Goal: Task Accomplishment & Management: Use online tool/utility

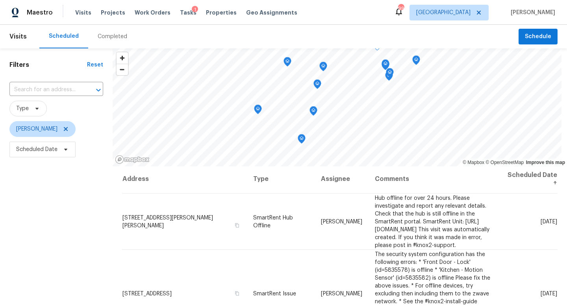
scroll to position [105, 0]
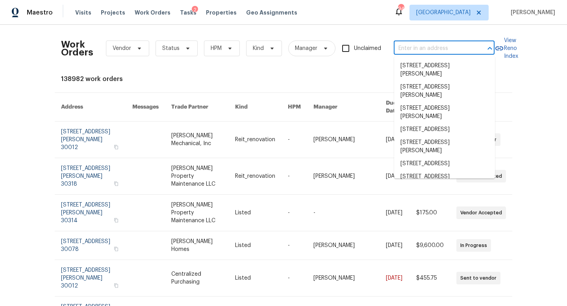
click at [43, 146] on div "Work Orders Vendor Status HPM Kind Manager Unclaimed ​ View Reno Index 138982 w…" at bounding box center [283, 166] width 567 height 282
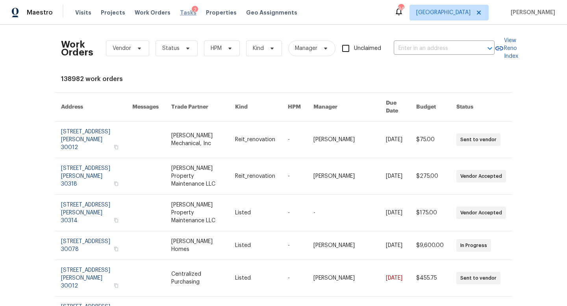
click at [181, 13] on span "Tasks" at bounding box center [188, 13] width 17 height 6
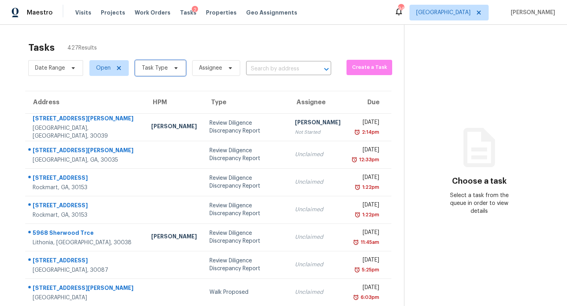
click at [168, 69] on span "Task Type" at bounding box center [160, 68] width 51 height 16
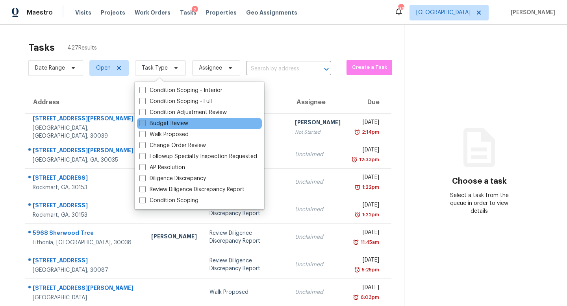
click at [161, 123] on label "Budget Review" at bounding box center [163, 124] width 49 height 8
click at [145, 123] on input "Budget Review" at bounding box center [141, 122] width 5 height 5
checkbox input "true"
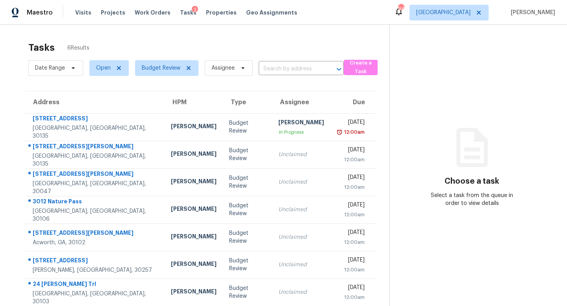
click at [169, 47] on div "Tasks 6 Results" at bounding box center [208, 47] width 361 height 20
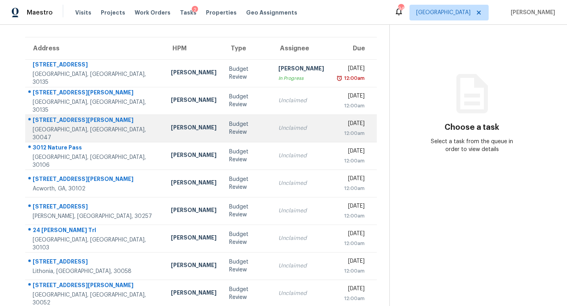
scroll to position [28, 0]
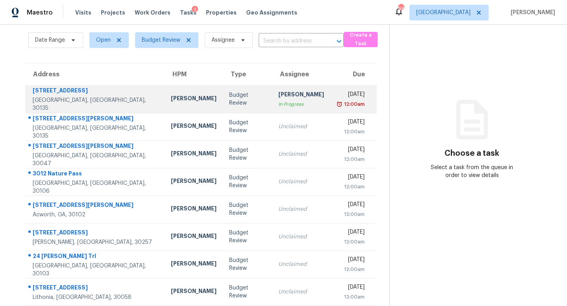
click at [223, 106] on td "Budget Review" at bounding box center [247, 99] width 49 height 28
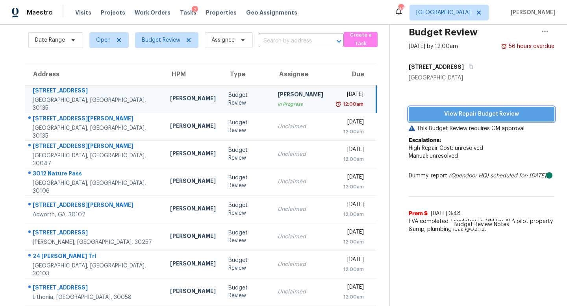
click at [420, 110] on span "View Repair Budget Review" at bounding box center [481, 114] width 133 height 10
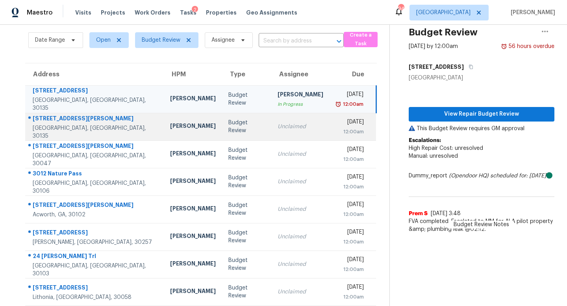
click at [228, 130] on div "Budget Review" at bounding box center [246, 127] width 37 height 16
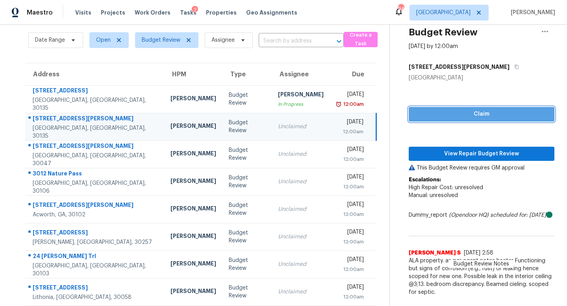
click at [448, 117] on span "Claim" at bounding box center [481, 114] width 133 height 10
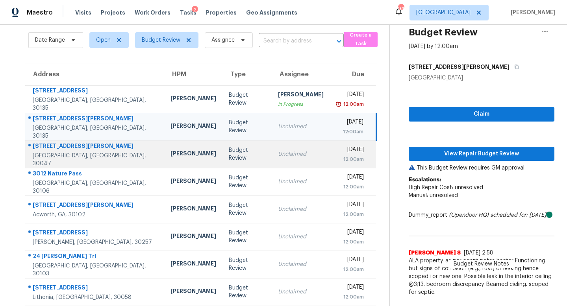
click at [336, 156] on div "12:00am" at bounding box center [350, 160] width 28 height 8
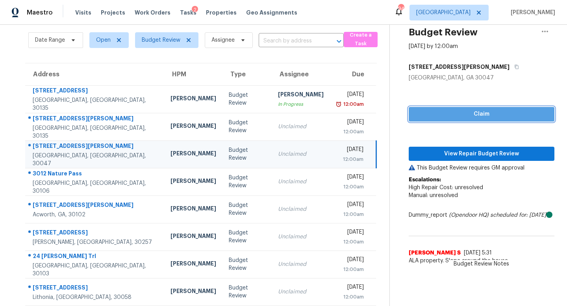
click at [441, 114] on span "Claim" at bounding box center [481, 114] width 133 height 10
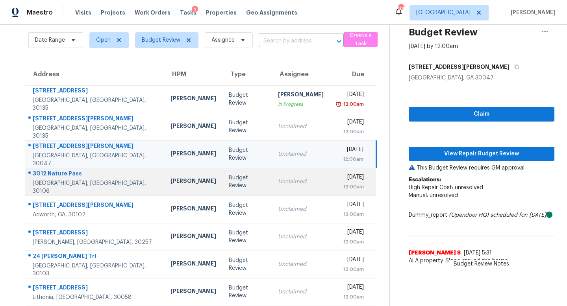
click at [336, 184] on div "12:00am" at bounding box center [350, 187] width 28 height 8
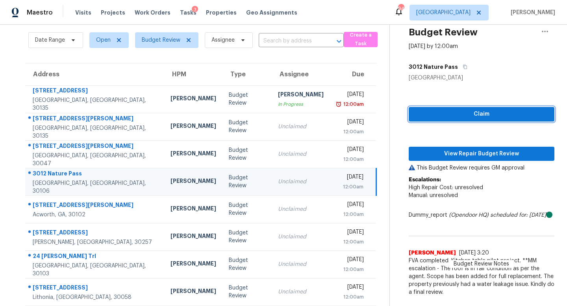
click at [419, 119] on button "Claim" at bounding box center [482, 114] width 146 height 15
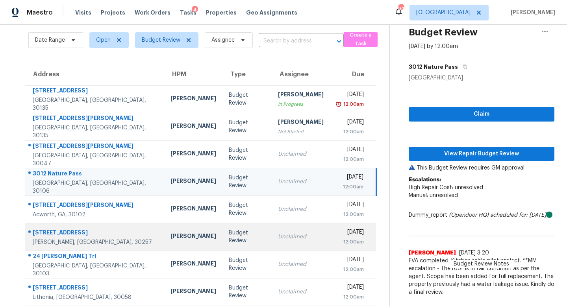
click at [280, 225] on td "Unclaimed" at bounding box center [301, 237] width 58 height 28
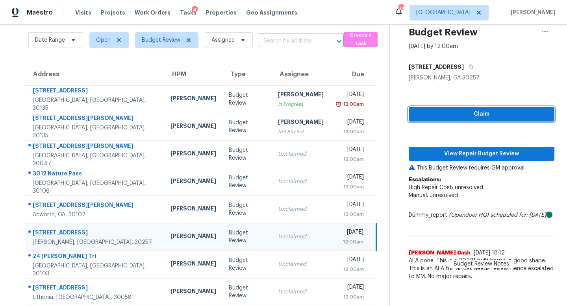
click at [418, 111] on span "Claim" at bounding box center [481, 114] width 133 height 10
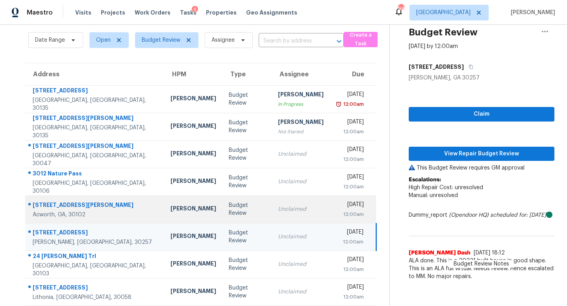
click at [278, 214] on td "Unclaimed" at bounding box center [301, 210] width 58 height 28
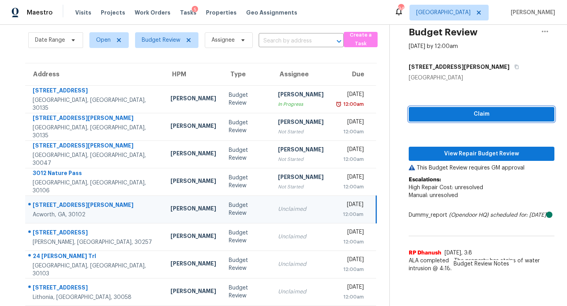
click at [418, 112] on span "Claim" at bounding box center [481, 114] width 133 height 10
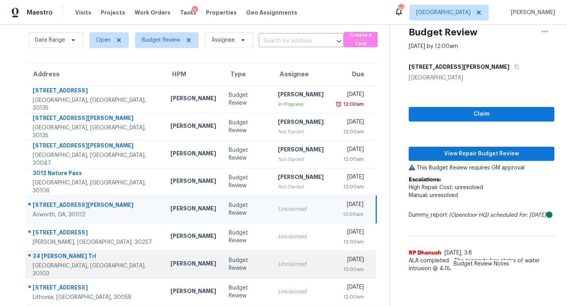
click at [272, 273] on td "Unclaimed" at bounding box center [301, 265] width 58 height 28
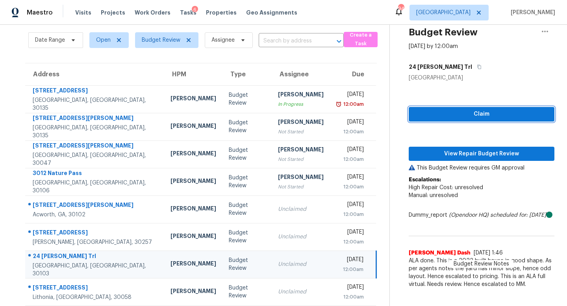
click at [417, 117] on span "Claim" at bounding box center [481, 114] width 133 height 10
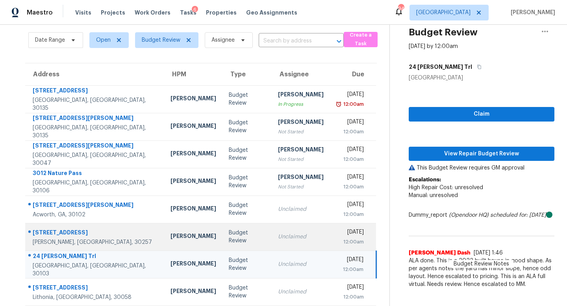
scroll to position [89, 0]
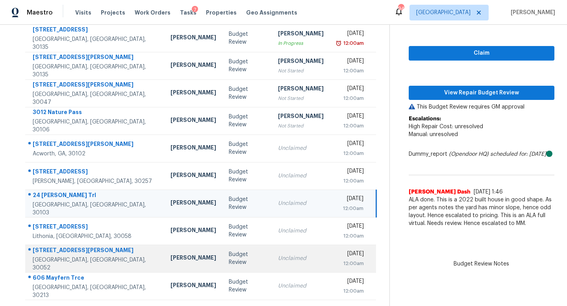
click at [276, 253] on td "Unclaimed" at bounding box center [301, 259] width 58 height 28
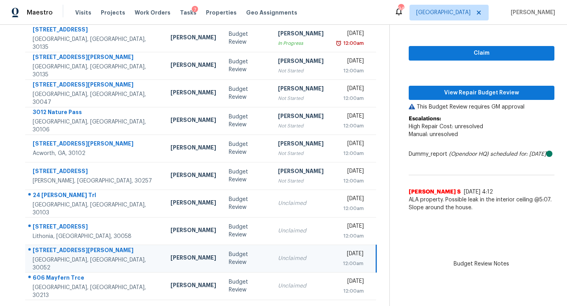
click at [419, 61] on div "Claim View Repair Budget Review This Budget Review requires GM approval Escalat…" at bounding box center [482, 118] width 146 height 195
click at [419, 60] on button "Claim" at bounding box center [482, 53] width 146 height 15
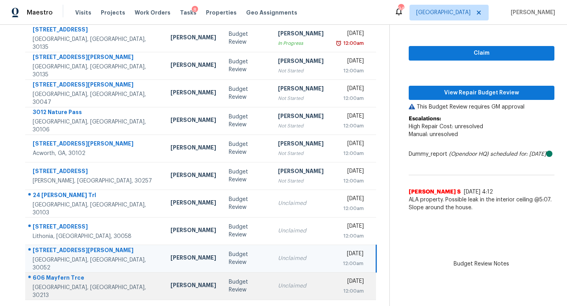
click at [278, 289] on div "Unclaimed" at bounding box center [301, 286] width 46 height 8
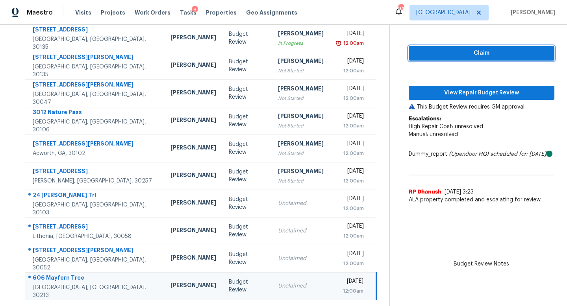
click at [427, 50] on span "Claim" at bounding box center [481, 53] width 133 height 10
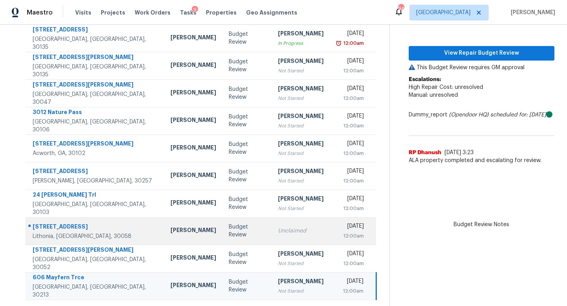
click at [278, 231] on div "Unclaimed" at bounding box center [301, 231] width 46 height 8
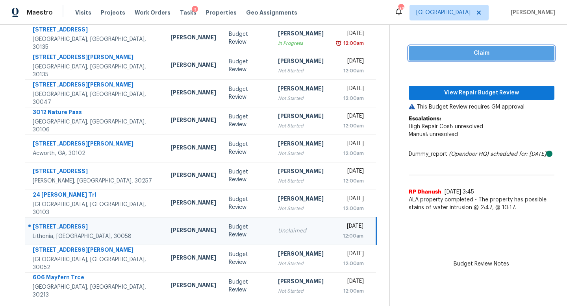
click at [424, 54] on span "Claim" at bounding box center [481, 53] width 133 height 10
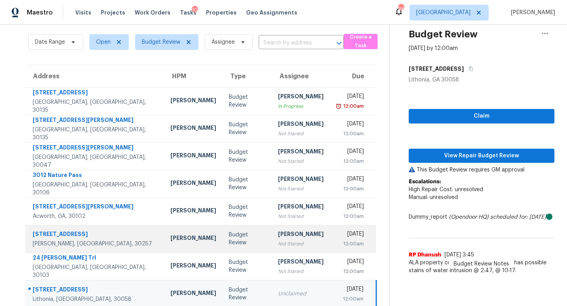
scroll to position [0, 0]
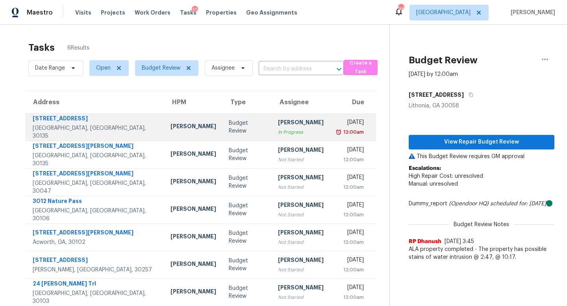
click at [279, 130] on div "In Progress" at bounding box center [301, 132] width 46 height 8
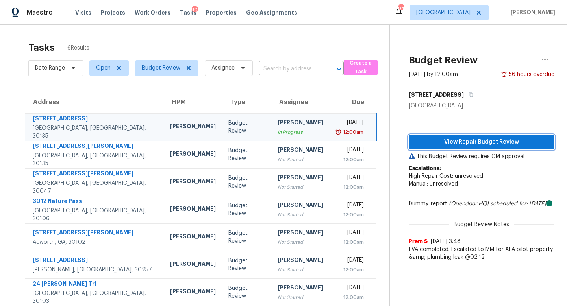
click at [489, 141] on span "View Repair Budget Review" at bounding box center [481, 142] width 133 height 10
